Goal: Task Accomplishment & Management: Use online tool/utility

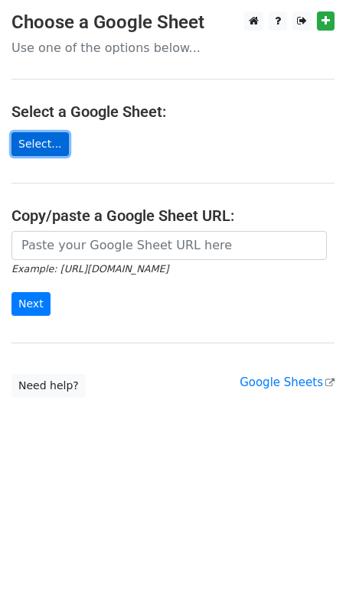
click at [43, 140] on link "Select..." at bounding box center [39, 144] width 57 height 24
click at [46, 144] on link "Select..." at bounding box center [39, 144] width 57 height 24
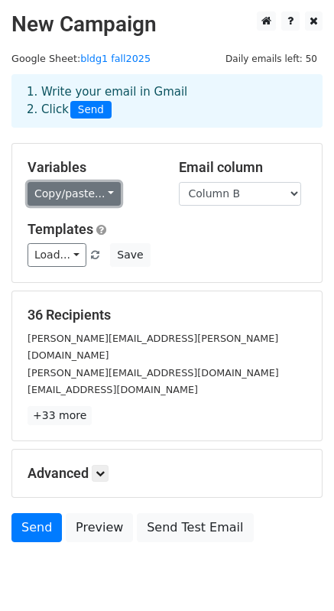
click at [96, 192] on link "Copy/paste..." at bounding box center [74, 194] width 93 height 24
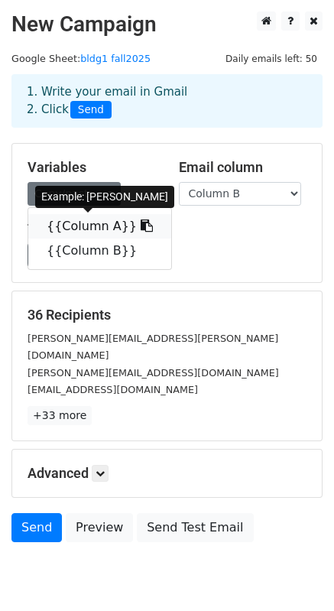
click at [86, 220] on link "{{Column A}}" at bounding box center [99, 226] width 143 height 24
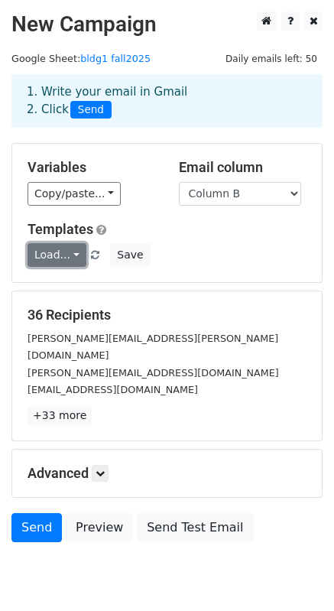
click at [77, 253] on link "Load..." at bounding box center [57, 255] width 59 height 24
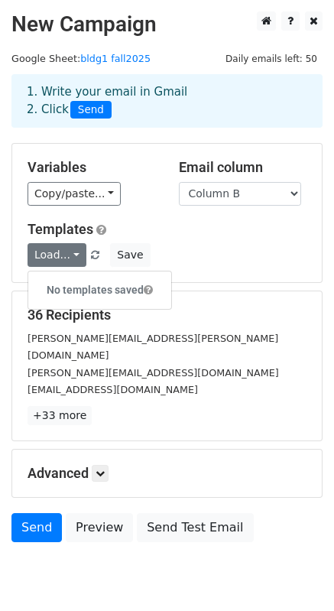
click at [173, 220] on div "Variables Copy/paste... {{Column A}} {{Column B}} Email column Column A Column …" at bounding box center [167, 213] width 310 height 138
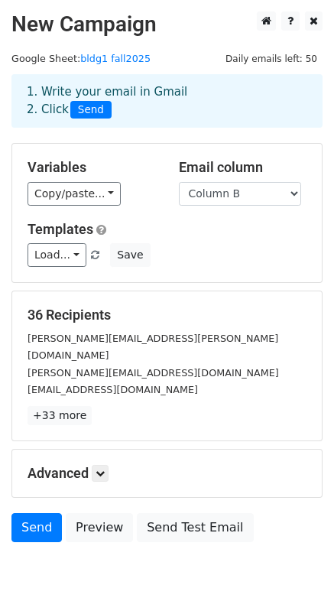
click at [98, 256] on span "Load... No templates saved" at bounding box center [69, 255] width 83 height 14
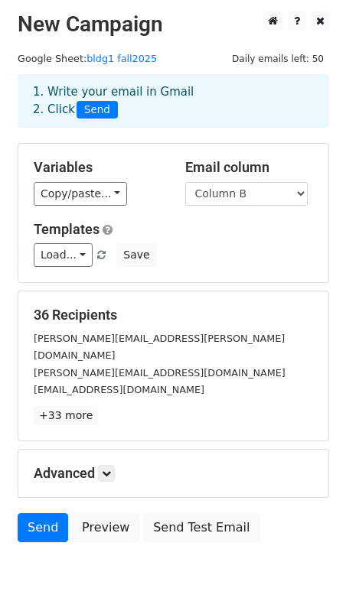
scroll to position [41, 0]
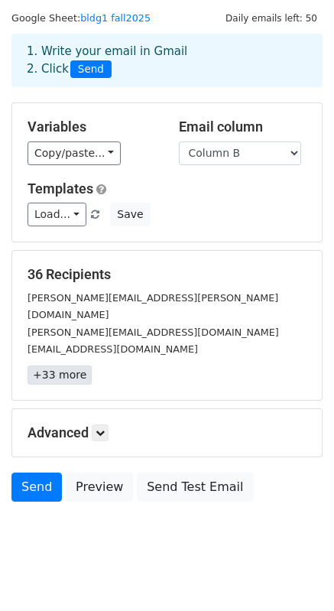
click at [49, 366] on link "+33 more" at bounding box center [60, 375] width 64 height 19
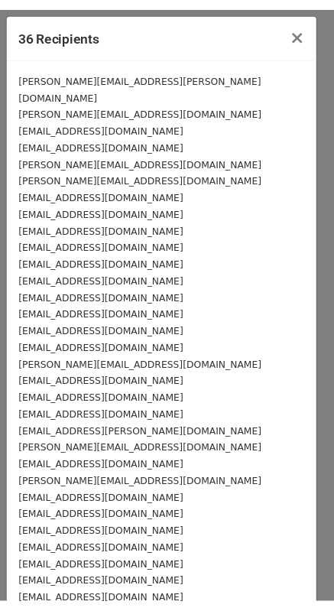
scroll to position [145, 0]
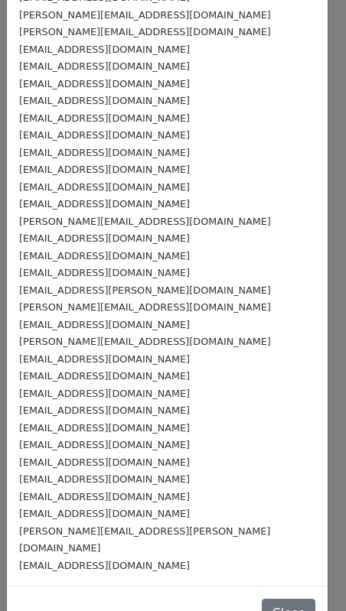
click at [265, 593] on div "Close" at bounding box center [167, 613] width 321 height 54
click at [265, 599] on button "Close" at bounding box center [289, 613] width 54 height 29
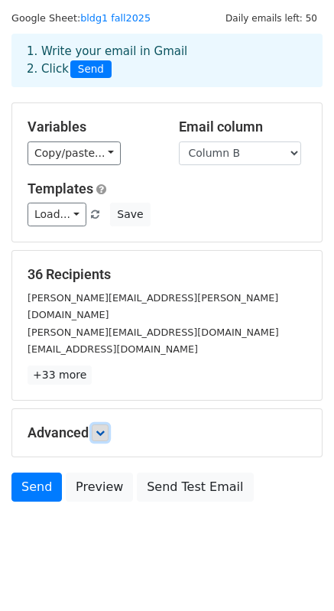
click at [98, 428] on icon at bounding box center [100, 432] width 9 height 9
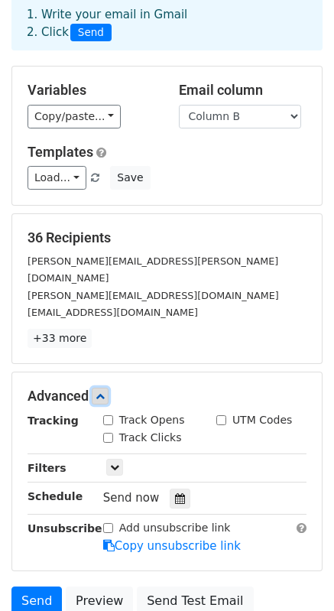
scroll to position [90, 0]
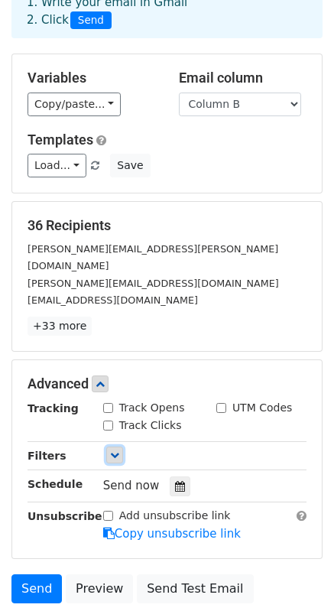
click at [109, 447] on link at bounding box center [114, 455] width 17 height 17
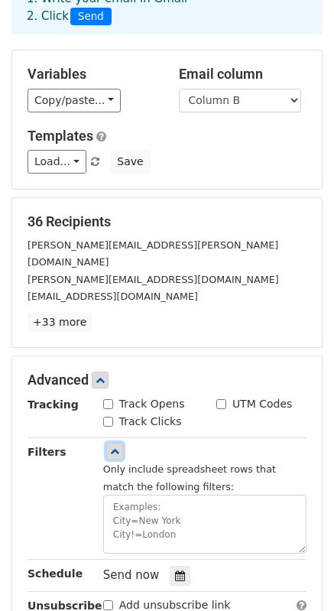
scroll to position [96, 0]
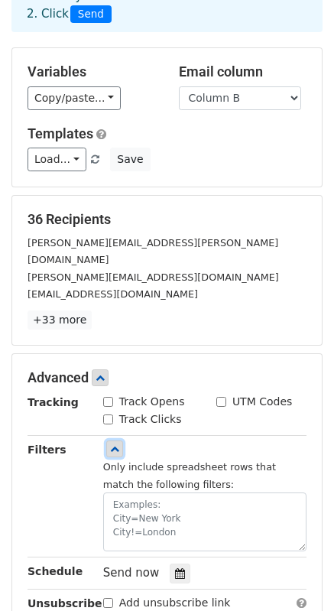
click at [110, 445] on icon at bounding box center [114, 449] width 9 height 9
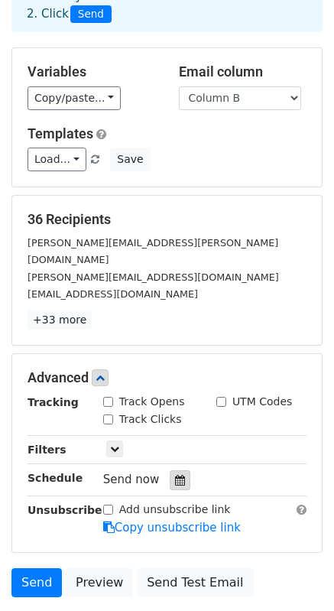
click at [171, 471] on div at bounding box center [180, 481] width 21 height 20
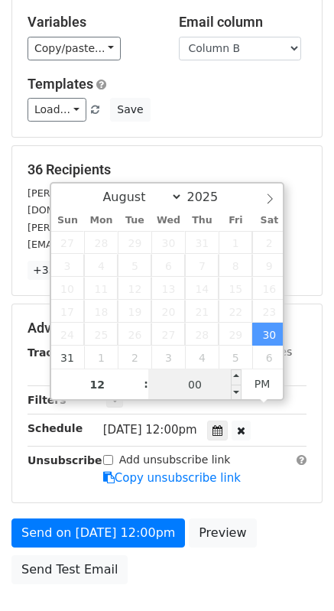
scroll to position [161, 0]
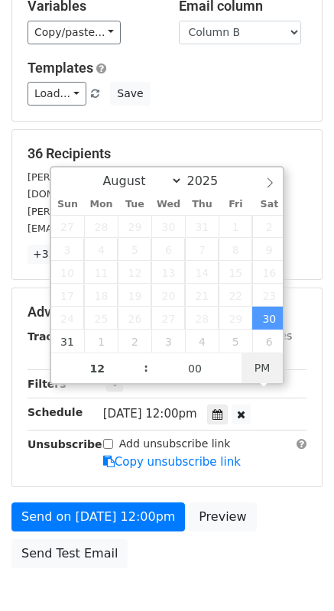
type input "2025-08-30 02:08"
type input "02"
type input "08"
click at [254, 365] on span "PM" at bounding box center [263, 368] width 42 height 31
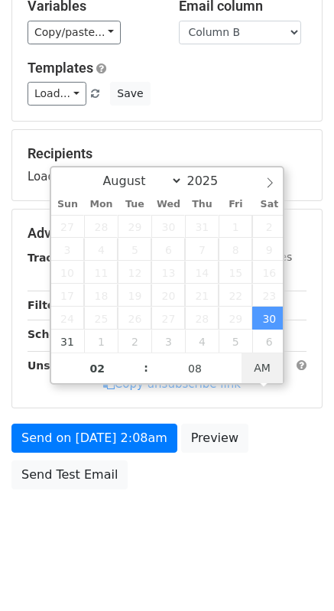
type input "2025-08-30 14:08"
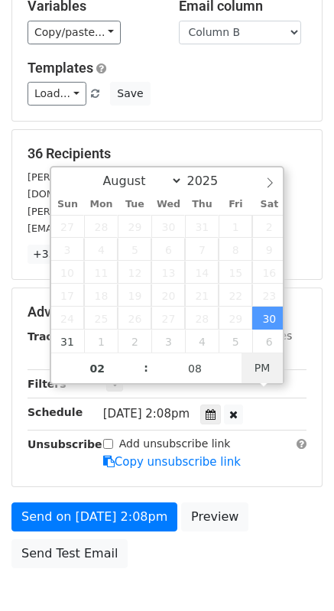
click at [254, 365] on span "PM" at bounding box center [263, 368] width 42 height 31
click at [269, 503] on div "Send on Aug 30 at 2:08pm Preview Send Test Email" at bounding box center [167, 539] width 334 height 73
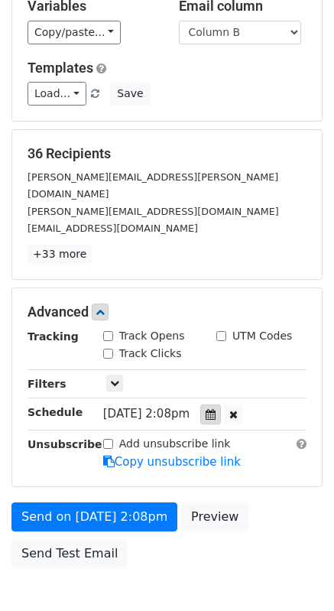
click at [216, 409] on icon at bounding box center [211, 414] width 10 height 11
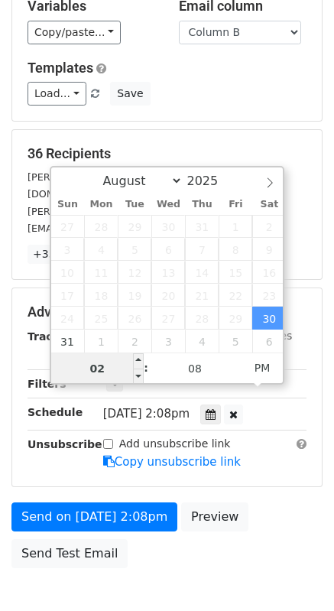
click at [108, 368] on input "02" at bounding box center [97, 368] width 93 height 31
type input "12"
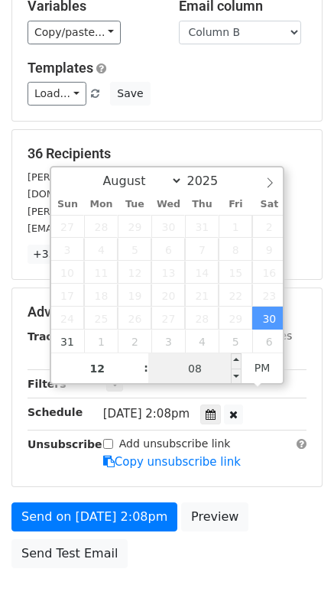
type input "2025-08-30 12:08"
click at [194, 372] on input "08" at bounding box center [194, 368] width 93 height 31
type input "00"
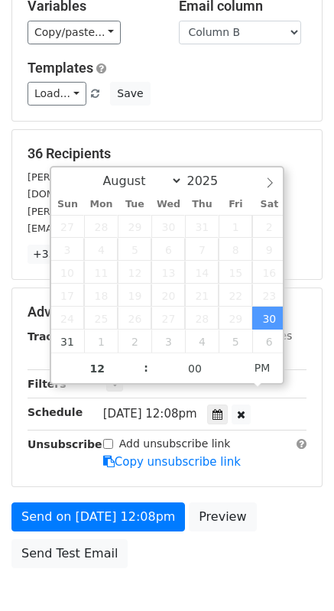
type input "2025-08-30 12:00"
click at [281, 503] on div "Send on Aug 30 at 12:00pm Preview Send Test Email" at bounding box center [167, 539] width 334 height 73
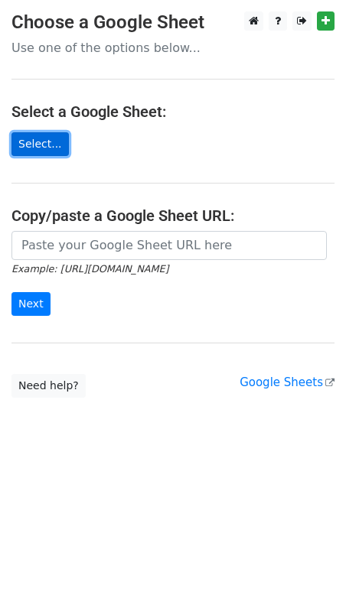
click at [32, 143] on link "Select..." at bounding box center [39, 144] width 57 height 24
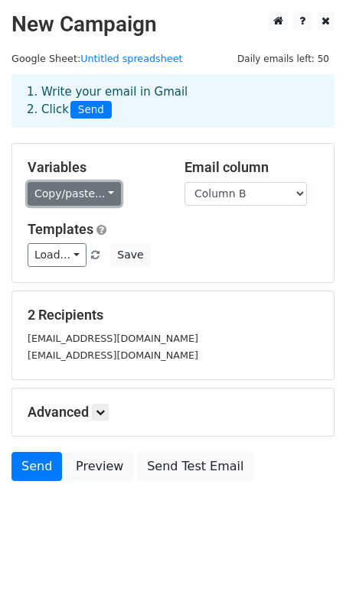
click at [96, 192] on link "Copy/paste..." at bounding box center [74, 194] width 93 height 24
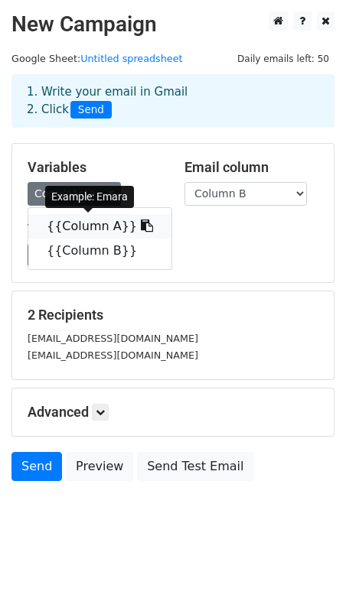
click at [77, 217] on link "{{Column A}}" at bounding box center [99, 226] width 143 height 24
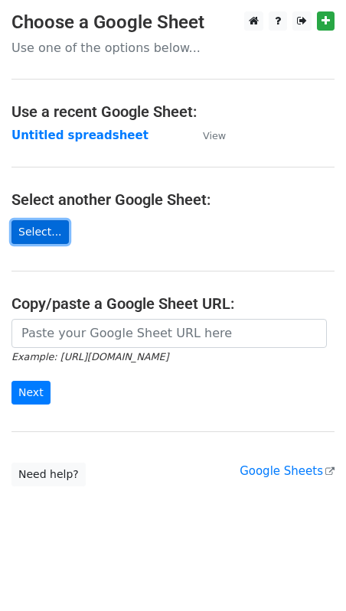
click at [40, 223] on link "Select..." at bounding box center [39, 232] width 57 height 24
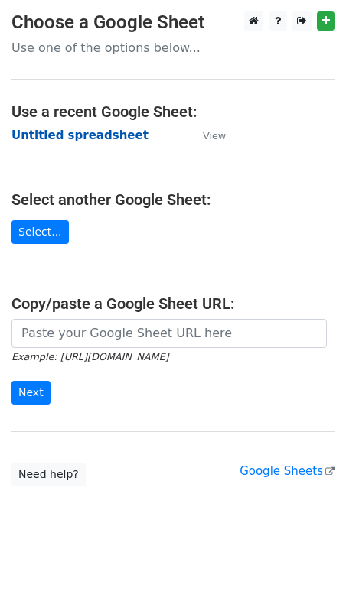
click at [64, 138] on strong "Untitled spreadsheet" at bounding box center [79, 136] width 137 height 14
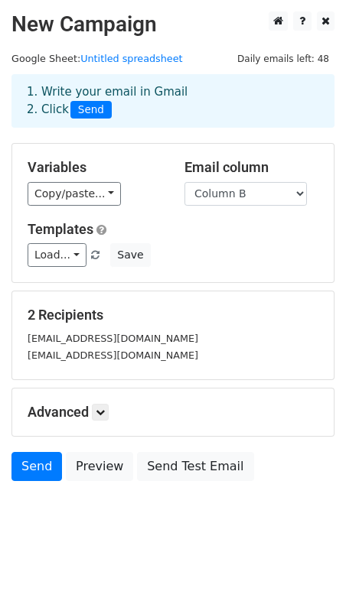
click at [94, 400] on div "Advanced Tracking Track Opens UTM Codes Track Clicks Filters Only include sprea…" at bounding box center [172, 412] width 321 height 47
click at [97, 408] on link at bounding box center [100, 412] width 17 height 17
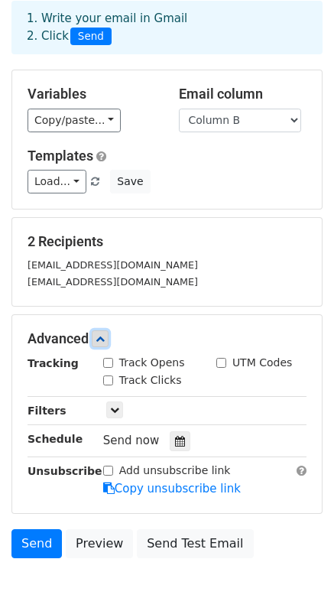
scroll to position [83, 0]
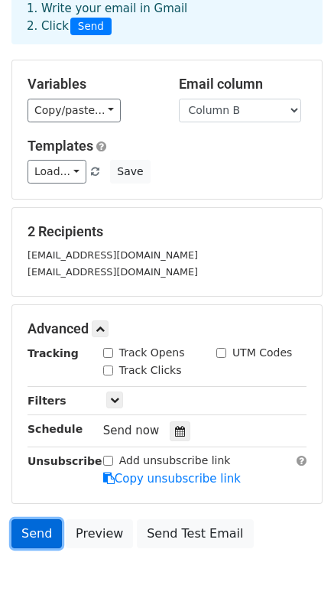
click at [28, 521] on link "Send" at bounding box center [36, 534] width 50 height 29
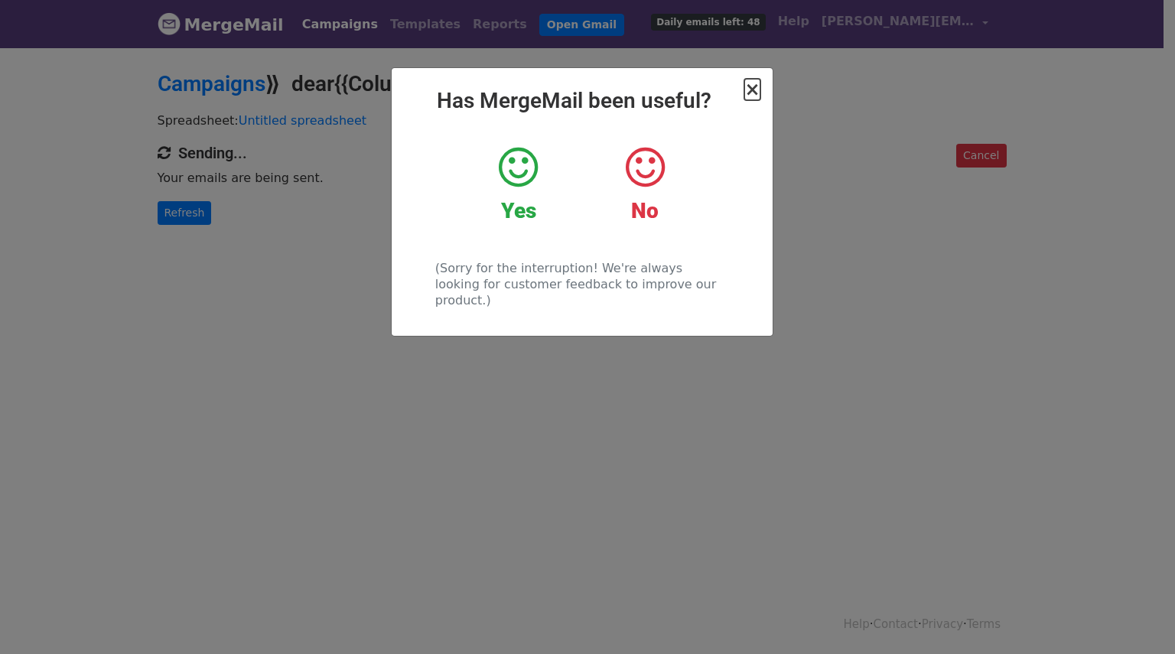
click at [758, 94] on span "×" at bounding box center [751, 89] width 15 height 21
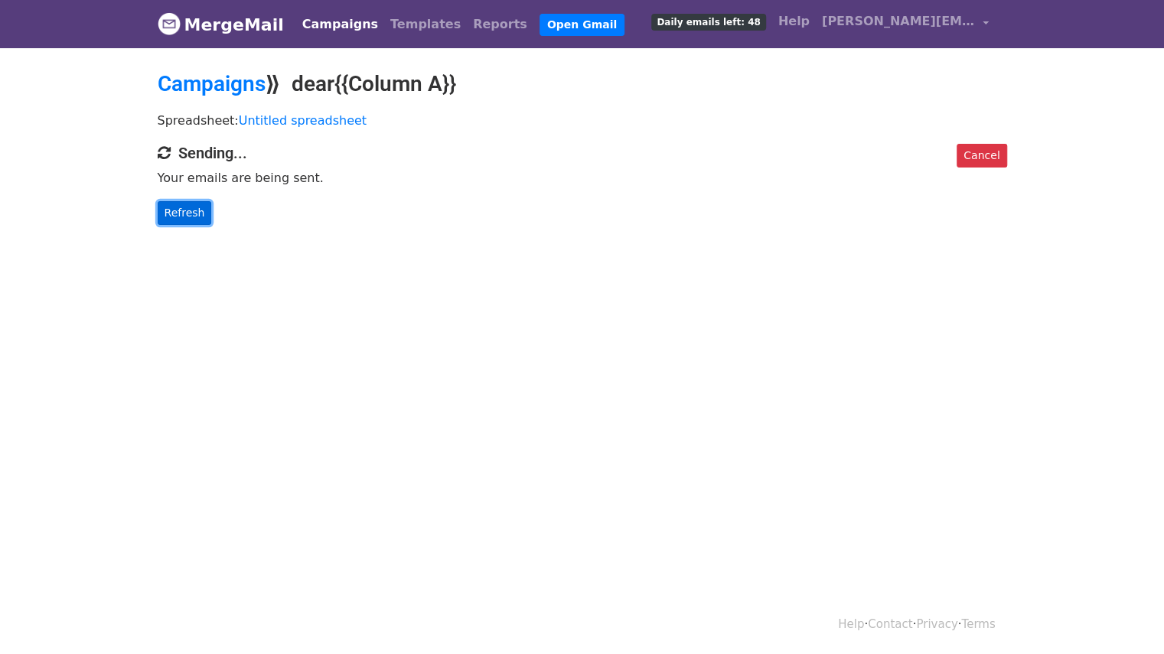
click at [186, 212] on link "Refresh" at bounding box center [185, 213] width 54 height 24
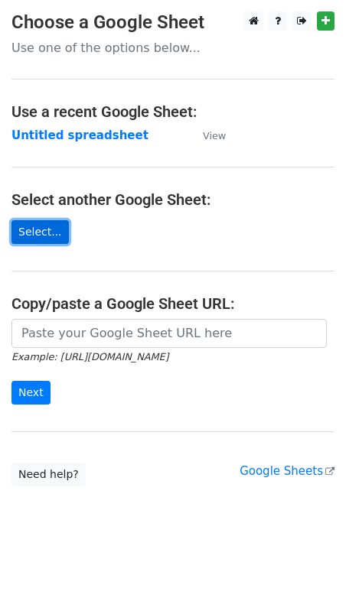
click at [30, 226] on link "Select..." at bounding box center [39, 232] width 57 height 24
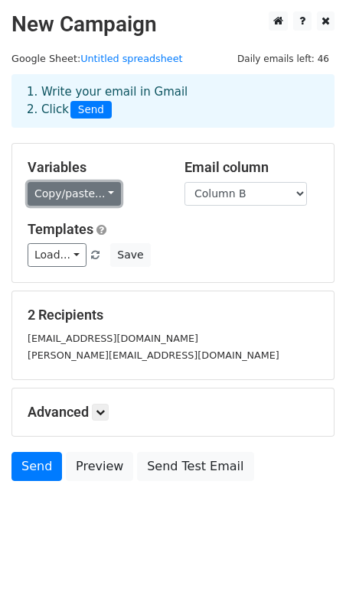
click at [31, 194] on link "Copy/paste..." at bounding box center [74, 194] width 93 height 24
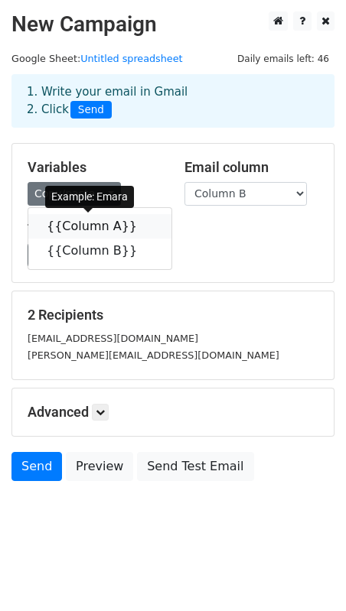
click at [49, 227] on link "{{Column A}}" at bounding box center [99, 226] width 143 height 24
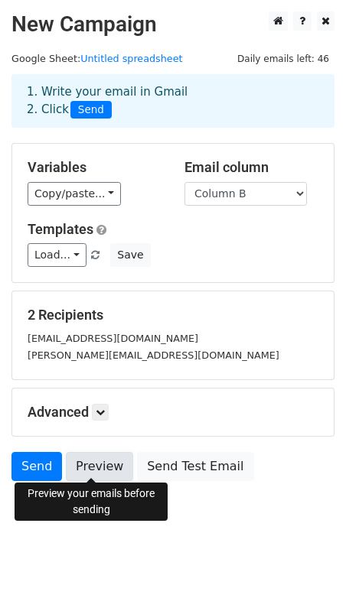
click at [84, 471] on link "Preview" at bounding box center [99, 466] width 67 height 29
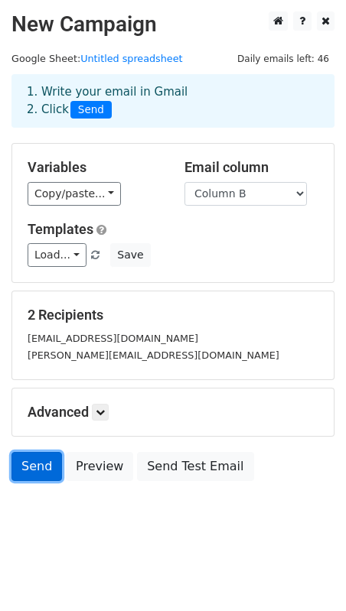
click at [37, 471] on link "Send" at bounding box center [36, 466] width 50 height 29
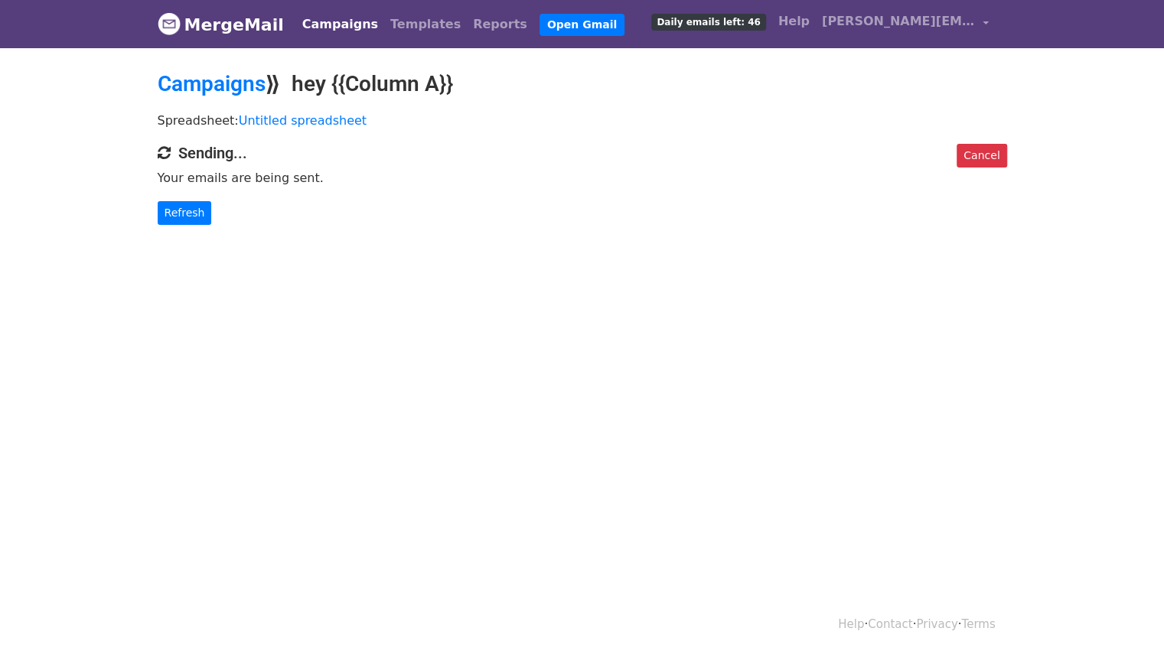
click at [147, 190] on div "Cancel Sending... Your emails are being sent. Refresh" at bounding box center [582, 184] width 872 height 81
click at [164, 202] on link "Refresh" at bounding box center [185, 213] width 54 height 24
click at [185, 210] on link "Refresh" at bounding box center [185, 213] width 54 height 24
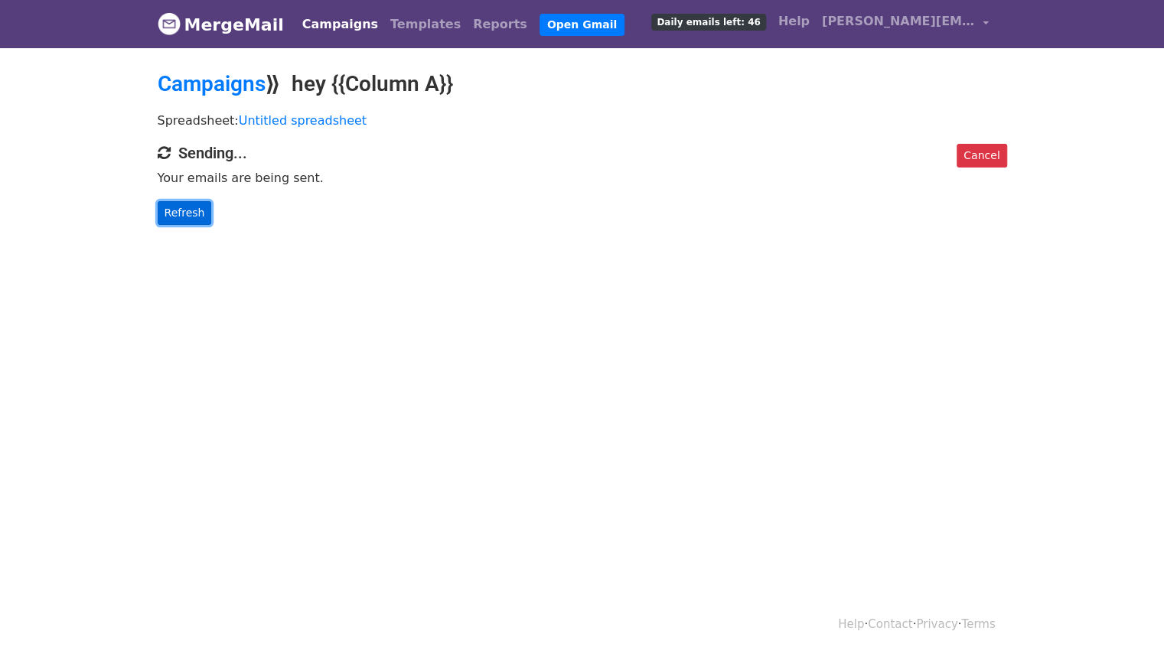
click at [193, 211] on link "Refresh" at bounding box center [185, 213] width 54 height 24
